Goal: Task Accomplishment & Management: Use online tool/utility

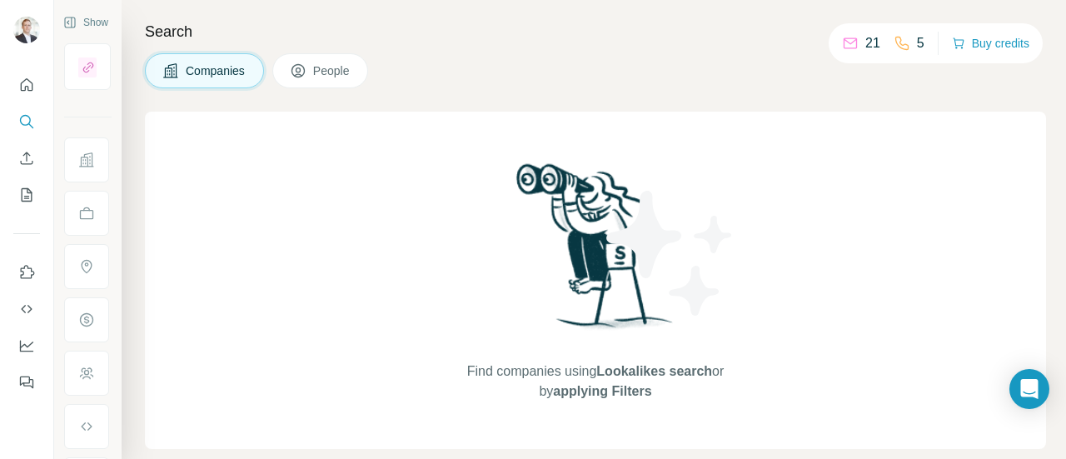
click at [326, 27] on h4 "Search" at bounding box center [595, 31] width 901 height 23
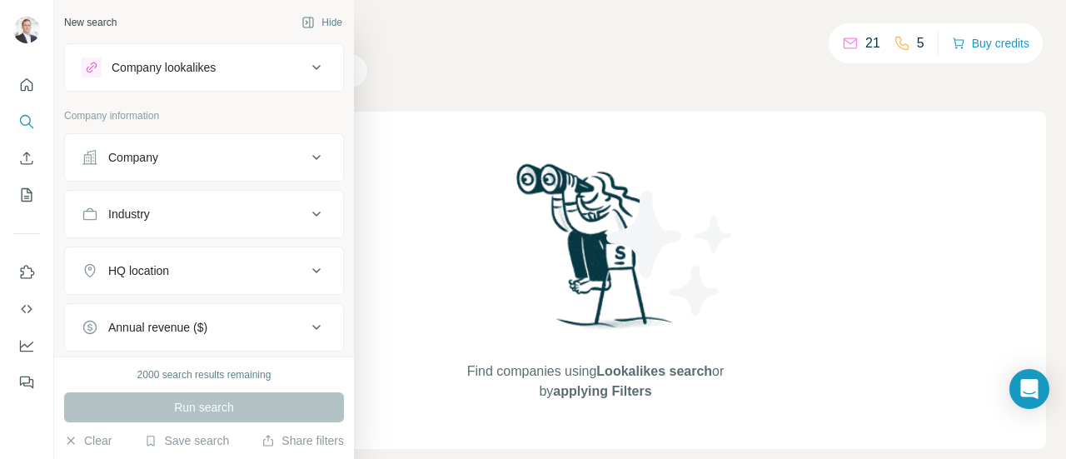
click at [145, 162] on div "Company" at bounding box center [133, 157] width 50 height 17
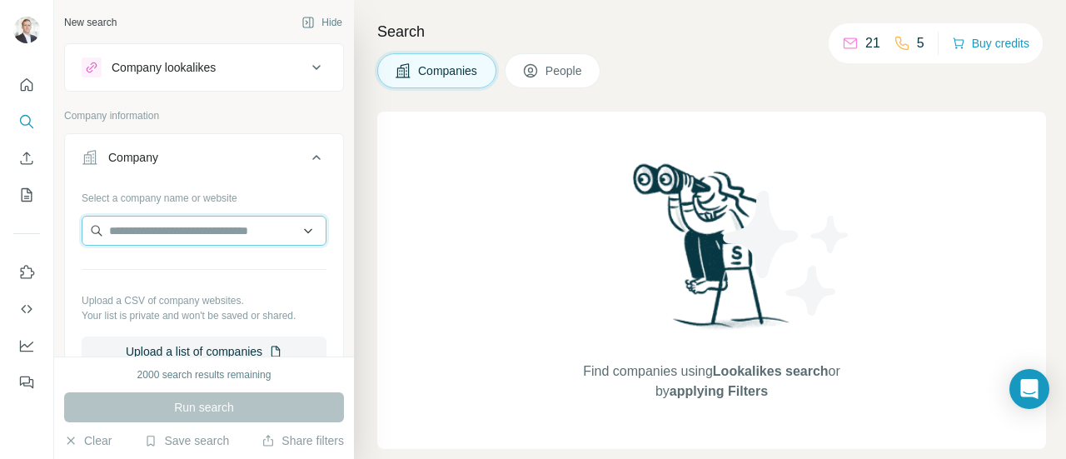
click at [148, 231] on input "text" at bounding box center [204, 231] width 245 height 30
paste input "**********"
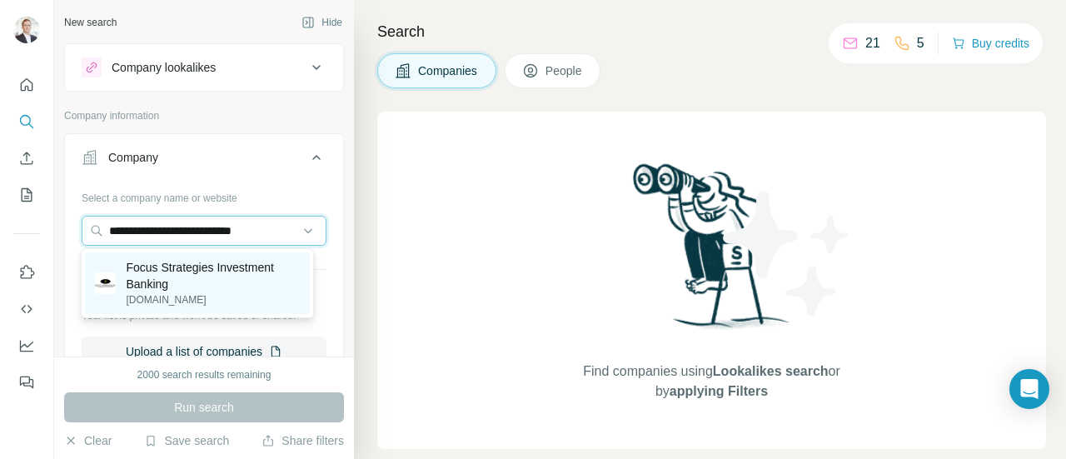
type input "**********"
click at [162, 268] on p "Focus Strategies Investment Banking" at bounding box center [212, 275] width 173 height 33
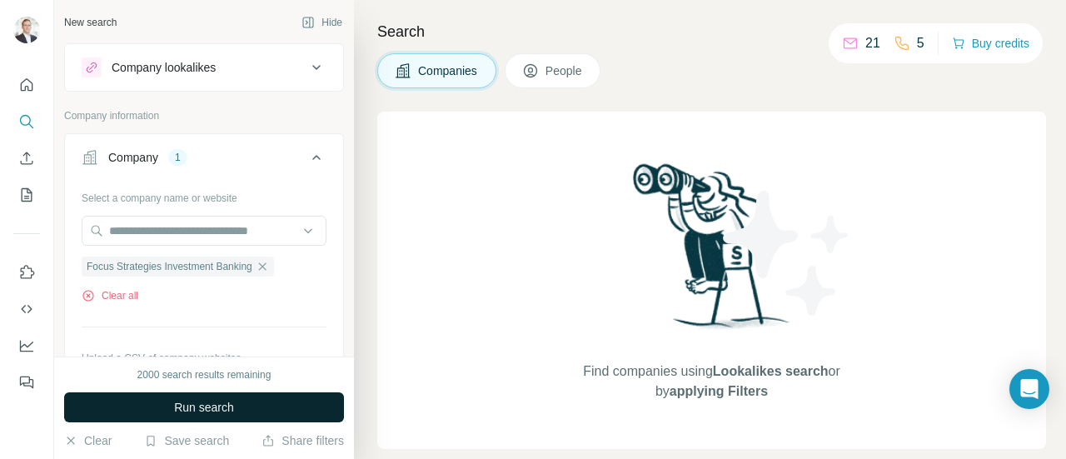
click at [206, 406] on span "Run search" at bounding box center [204, 407] width 60 height 17
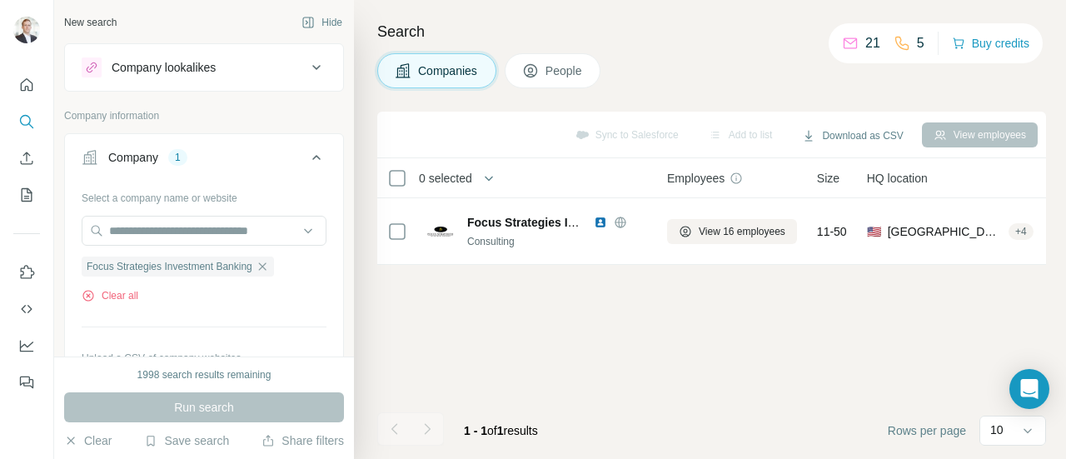
click at [584, 338] on div "Sync to Salesforce Add to list Download as CSV View employees 0 selected Compan…" at bounding box center [711, 285] width 669 height 347
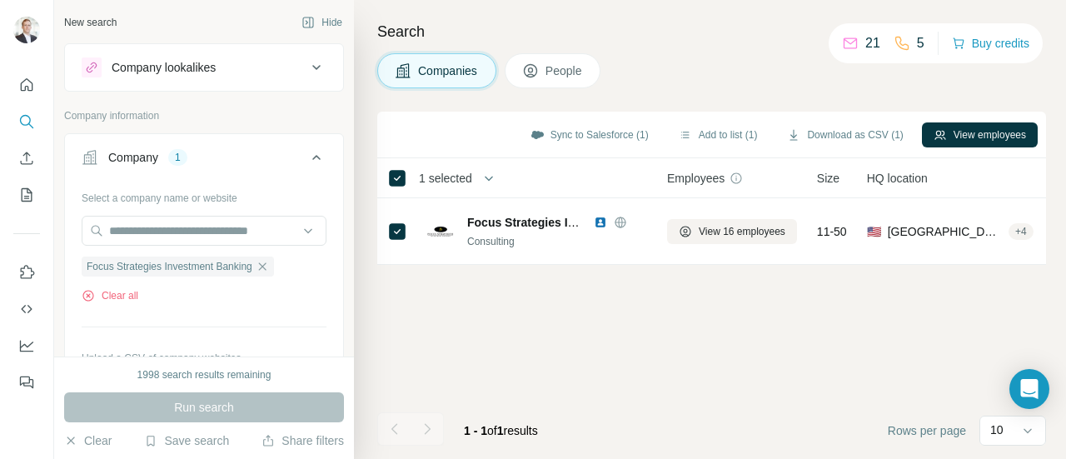
click at [565, 74] on span "People" at bounding box center [564, 70] width 38 height 17
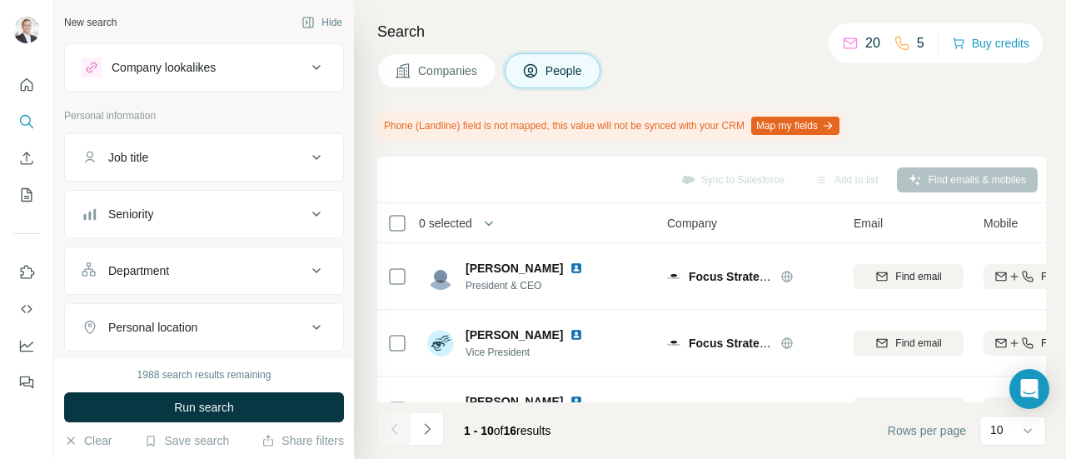
click at [463, 67] on span "Companies" at bounding box center [448, 70] width 61 height 17
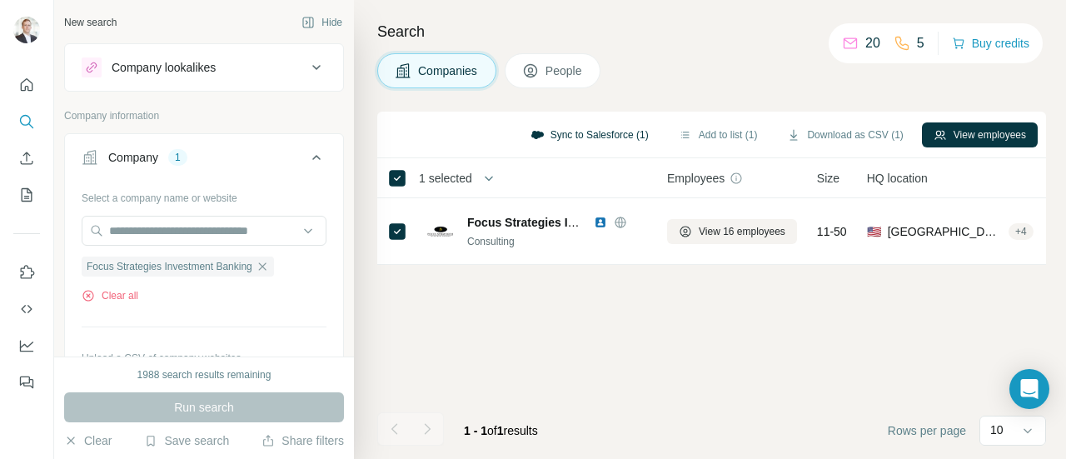
click at [601, 134] on button "Sync to Salesforce (1)" at bounding box center [590, 134] width 142 height 25
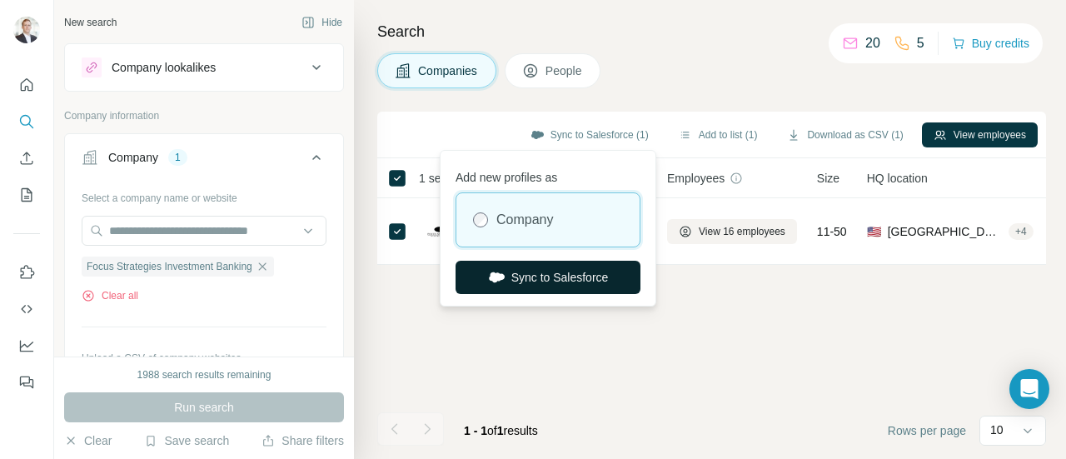
click at [568, 276] on button "Sync to Salesforce" at bounding box center [547, 277] width 185 height 33
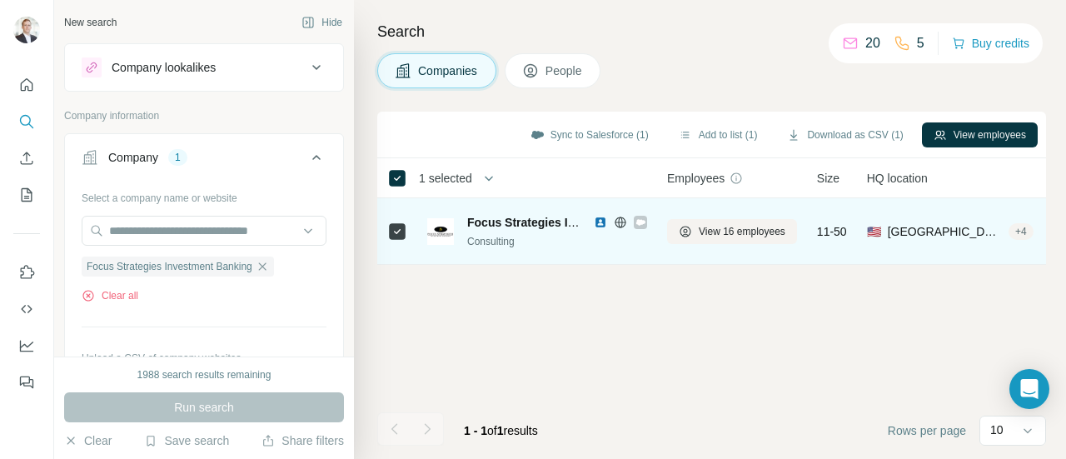
click at [640, 220] on icon at bounding box center [640, 222] width 9 height 6
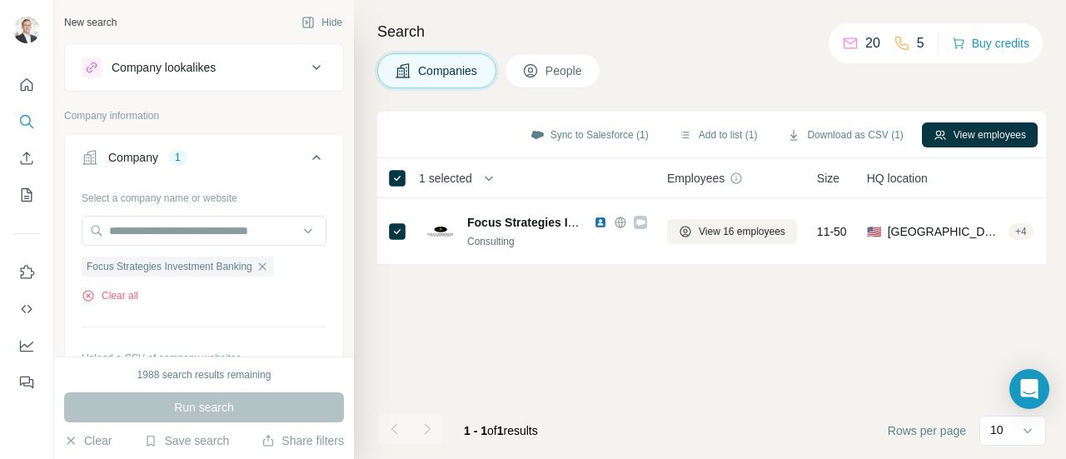
click at [562, 54] on button "People" at bounding box center [553, 70] width 97 height 35
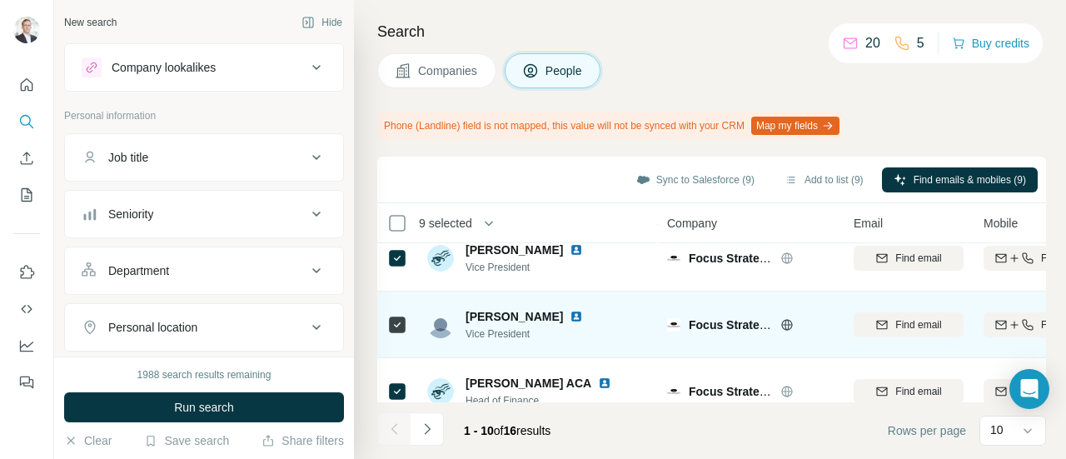
scroll to position [83, 0]
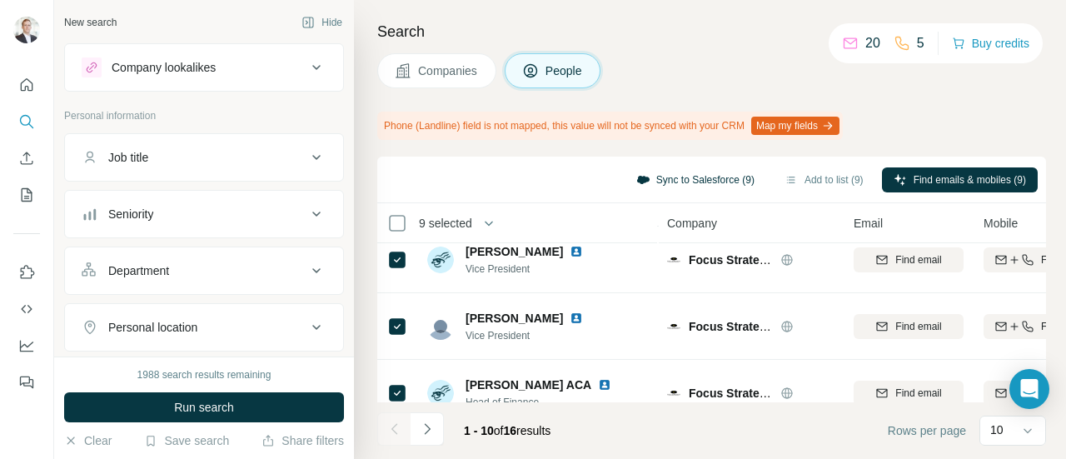
click at [638, 186] on button "Sync to Salesforce (9)" at bounding box center [695, 179] width 142 height 25
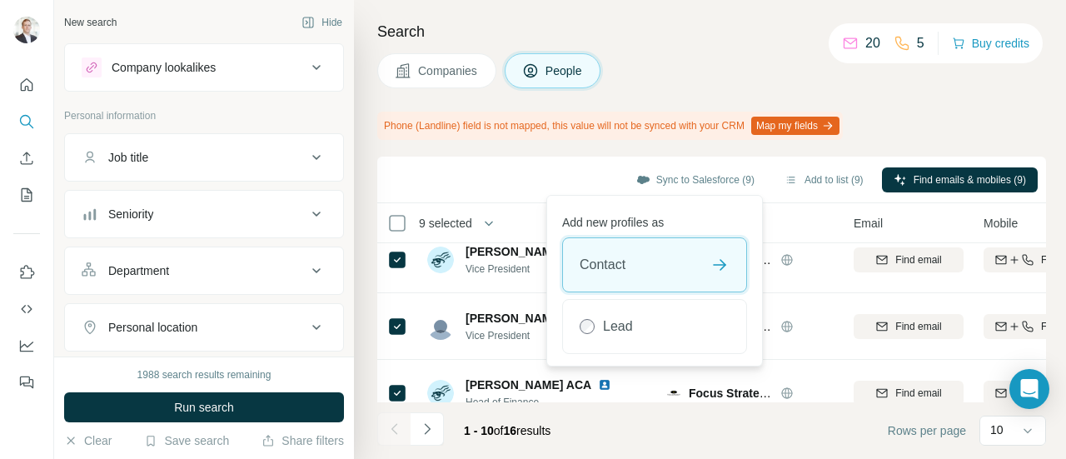
click at [662, 266] on div "Contact" at bounding box center [654, 264] width 183 height 53
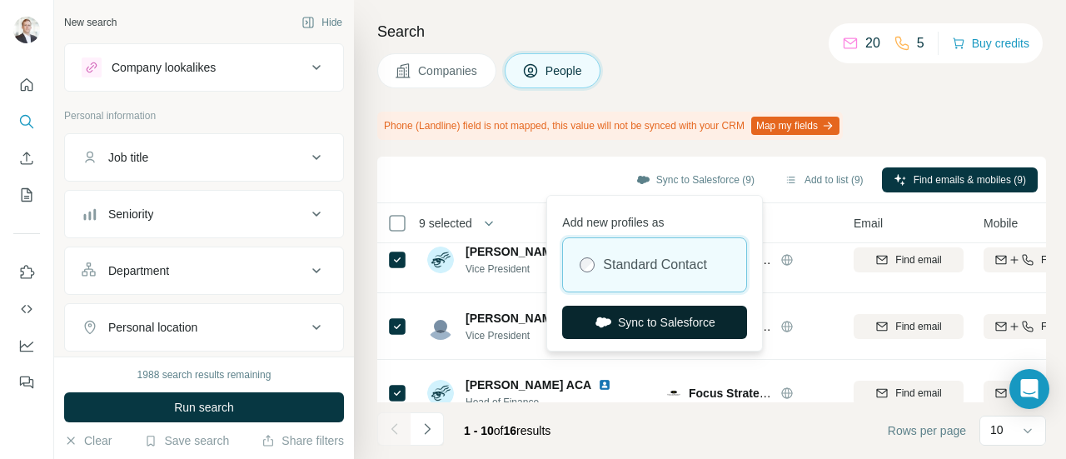
click at [664, 327] on button "Sync to Salesforce" at bounding box center [654, 322] width 185 height 33
